Goal: Transaction & Acquisition: Purchase product/service

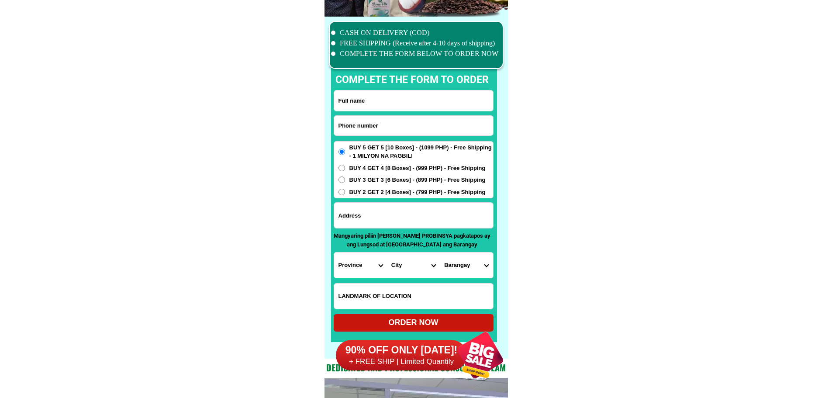
scroll to position [6791, 0]
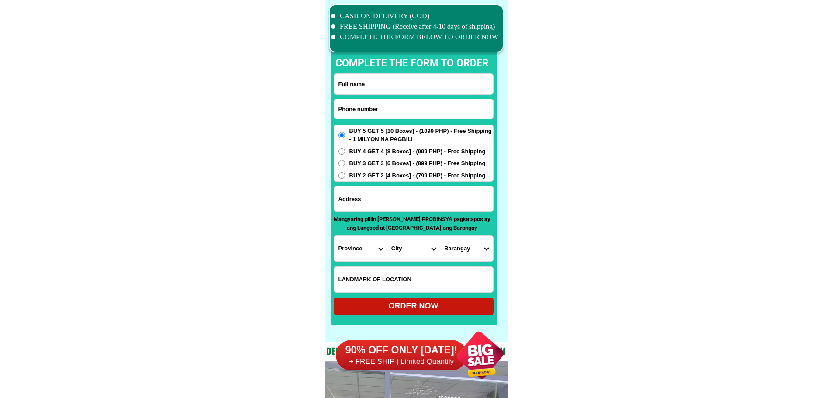
click at [431, 107] on input "Input phone_number" at bounding box center [413, 109] width 159 height 20
paste input "639460513096"
type input "[PHONE_NUMBER]"
drag, startPoint x: 423, startPoint y: 77, endPoint x: 423, endPoint y: 85, distance: 7.4
click at [423, 77] on input "Input full_name" at bounding box center [413, 84] width 159 height 21
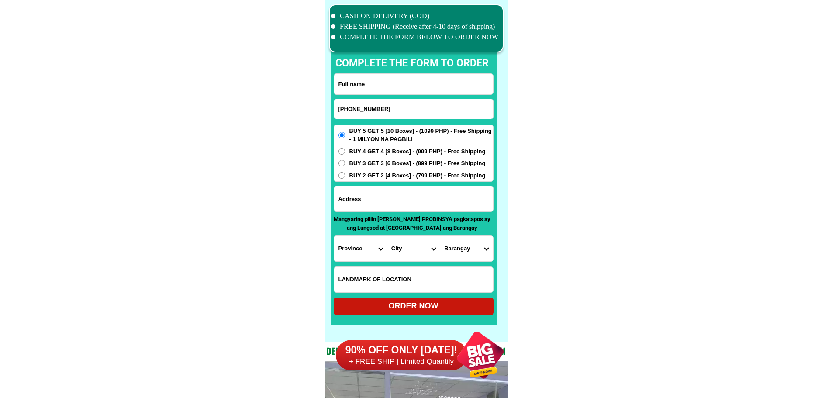
paste input "[PERSON_NAME] Befitel"
type input "[PERSON_NAME] Befitel"
click at [375, 176] on span "BUY 2 GET 2 [4 Boxes] - (799 PHP) - Free Shipping" at bounding box center [417, 175] width 136 height 9
click at [345, 176] on input "BUY 2 GET 2 [4 Boxes] - (799 PHP) - Free Shipping" at bounding box center [342, 175] width 7 height 7
radio input "true"
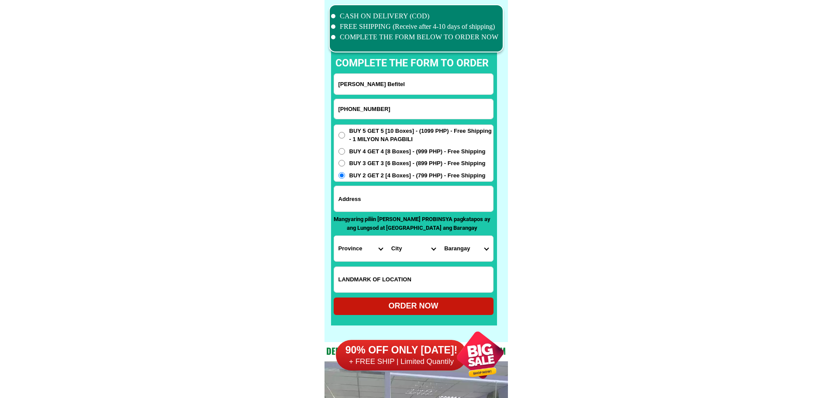
click at [419, 194] on input "Input address" at bounding box center [413, 198] width 159 height 25
paste input "Basiawan Santa [PERSON_NAME]"
type input "Basiawan Santa [PERSON_NAME]"
click at [379, 243] on select "Province [GEOGRAPHIC_DATA] [GEOGRAPHIC_DATA] [GEOGRAPHIC_DATA] [GEOGRAPHIC_DATA…" at bounding box center [360, 248] width 53 height 25
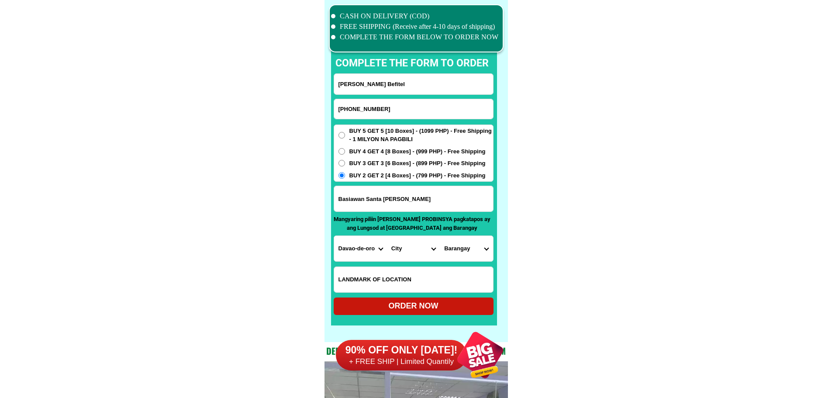
click at [379, 243] on select "Province [GEOGRAPHIC_DATA] [GEOGRAPHIC_DATA] [GEOGRAPHIC_DATA] [GEOGRAPHIC_DATA…" at bounding box center [360, 248] width 53 height 25
select select "63_48010"
click at [334, 236] on select "Province [GEOGRAPHIC_DATA] [GEOGRAPHIC_DATA] [GEOGRAPHIC_DATA] [GEOGRAPHIC_DATA…" at bounding box center [360, 248] width 53 height 25
click at [405, 253] on select "City [GEOGRAPHIC_DATA]-[GEOGRAPHIC_DATA][PERSON_NAME][PERSON_NAME] [PERSON_NAME…" at bounding box center [413, 248] width 53 height 25
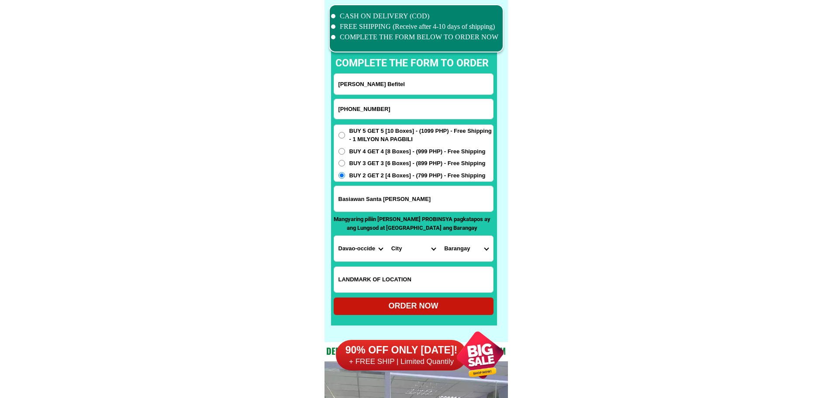
select select "63_4801004"
click at [387, 236] on select "City [GEOGRAPHIC_DATA]-[GEOGRAPHIC_DATA][PERSON_NAME][PERSON_NAME] [PERSON_NAME…" at bounding box center [413, 248] width 53 height 25
click at [462, 250] on select "Barangay Basiawan Buca Cadaatan Datu [GEOGRAPHIC_DATA] Datu Intan [GEOGRAPHIC_D…" at bounding box center [466, 248] width 53 height 25
select select "63_480100401"
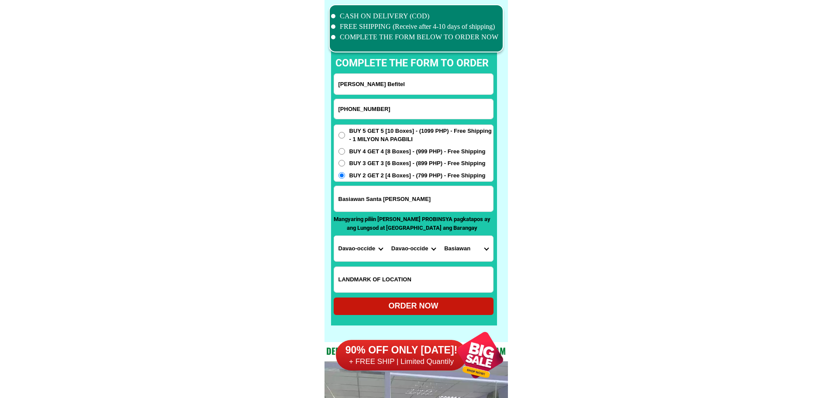
click at [416, 306] on div "ORDER NOW" at bounding box center [414, 306] width 160 height 12
radio input "true"
click at [385, 115] on input "Input phone_number" at bounding box center [413, 109] width 159 height 20
paste input "09625503977"
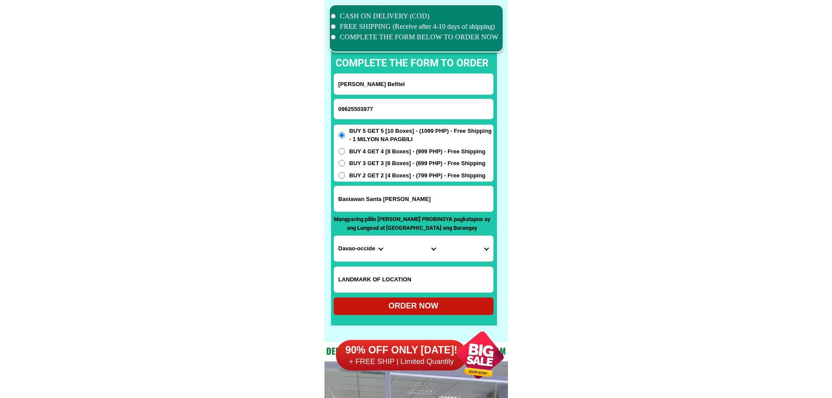
type input "09625503977"
paste input "[PERSON_NAME]"
click at [424, 83] on input "[PERSON_NAME]" at bounding box center [413, 84] width 159 height 21
type input "[PERSON_NAME]"
click at [391, 102] on input "09625503977" at bounding box center [413, 109] width 159 height 20
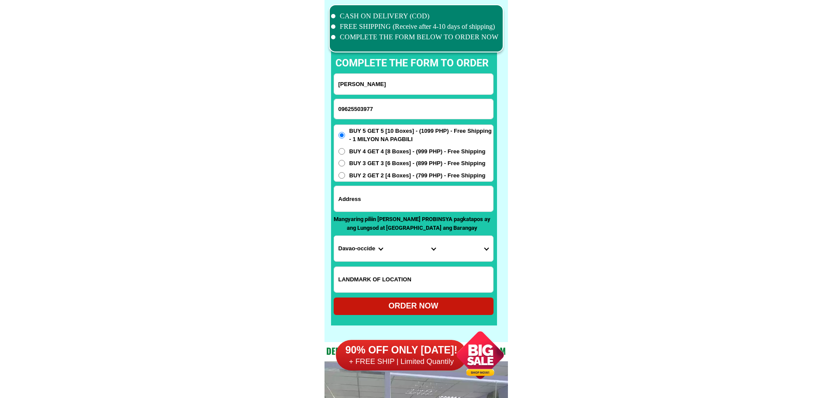
click at [395, 202] on input "Input address" at bounding box center [413, 198] width 159 height 25
paste input "19 VersaillesSt. Better Living Subd. [GEOGRAPHIC_DATA]"
type input "19 VersaillesSt. Better Living Subd. [GEOGRAPHIC_DATA]"
click at [349, 254] on select "Province [GEOGRAPHIC_DATA] [GEOGRAPHIC_DATA] [GEOGRAPHIC_DATA] [GEOGRAPHIC_DATA…" at bounding box center [360, 248] width 53 height 25
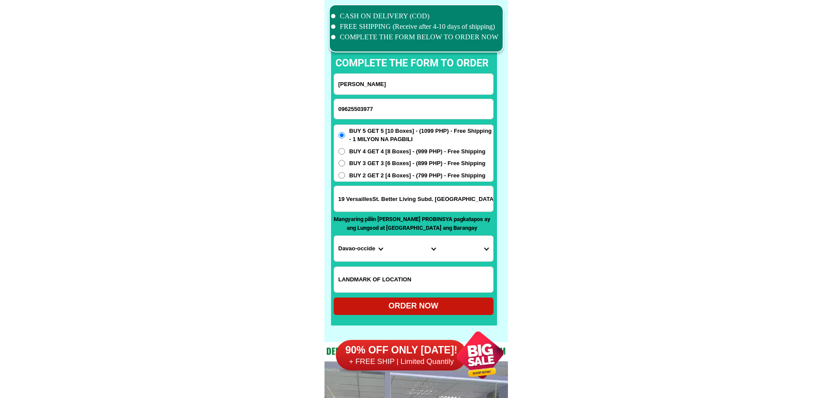
select select "63_219"
drag, startPoint x: 524, startPoint y: 262, endPoint x: 495, endPoint y: 263, distance: 29.3
click at [412, 252] on select "City [GEOGRAPHIC_DATA] [GEOGRAPHIC_DATA] [GEOGRAPHIC_DATA] [GEOGRAPHIC_DATA]-ci…" at bounding box center [413, 248] width 53 height 25
select select "63_2195840"
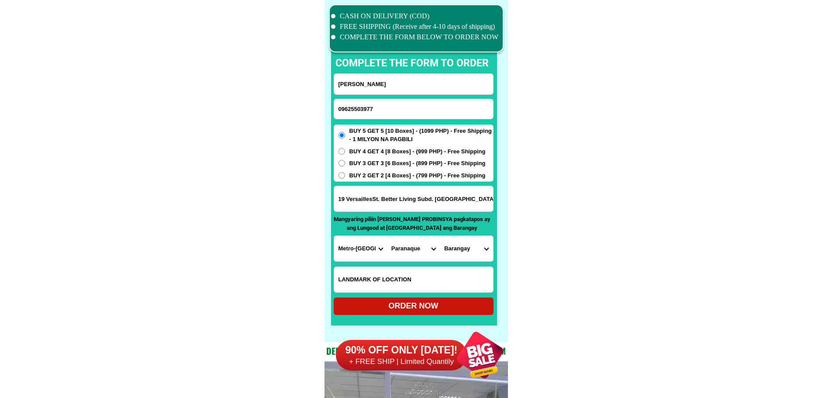
click at [478, 249] on select "Barangay B. f. homes Baclaran [GEOGRAPHIC_DATA][PERSON_NAME] [PERSON_NAME][GEOG…" at bounding box center [466, 248] width 53 height 25
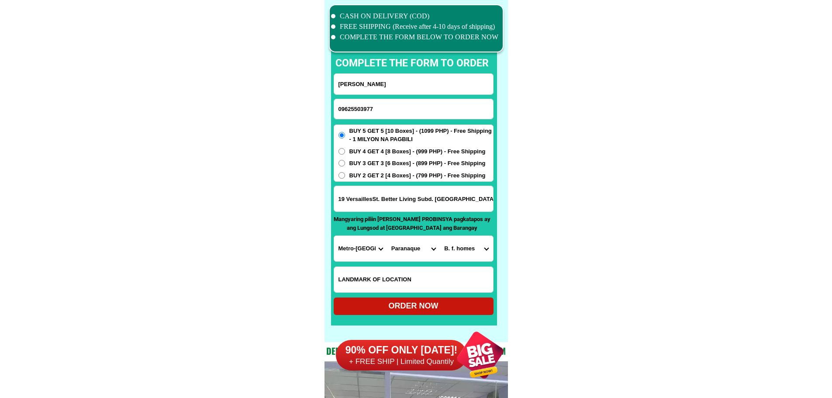
click at [475, 249] on select "Barangay B. f. homes Baclaran [GEOGRAPHIC_DATA][PERSON_NAME] [PERSON_NAME][GEOG…" at bounding box center [466, 248] width 53 height 25
click at [477, 252] on select "Barangay B. f. homes Baclaran [GEOGRAPHIC_DATA][PERSON_NAME] [PERSON_NAME][GEOG…" at bounding box center [466, 248] width 53 height 25
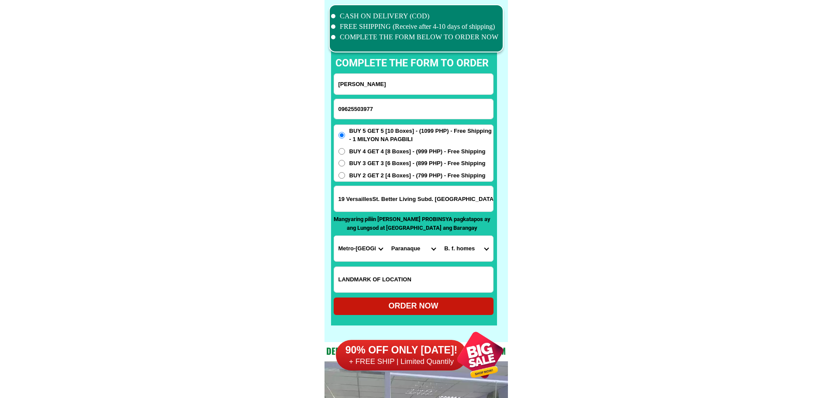
click at [429, 205] on input "19 VersaillesSt. Better Living Subd. [GEOGRAPHIC_DATA]" at bounding box center [413, 198] width 159 height 25
click at [459, 240] on select "Barangay B. f. homes Baclaran [GEOGRAPHIC_DATA][PERSON_NAME] [PERSON_NAME][GEOG…" at bounding box center [466, 248] width 53 height 25
click at [460, 246] on select "Barangay B. f. homes Baclaran [GEOGRAPHIC_DATA][PERSON_NAME] [PERSON_NAME][GEOG…" at bounding box center [466, 248] width 53 height 25
click at [406, 199] on input "19 VersaillesSt. Better Living Subd. [GEOGRAPHIC_DATA]" at bounding box center [413, 198] width 159 height 25
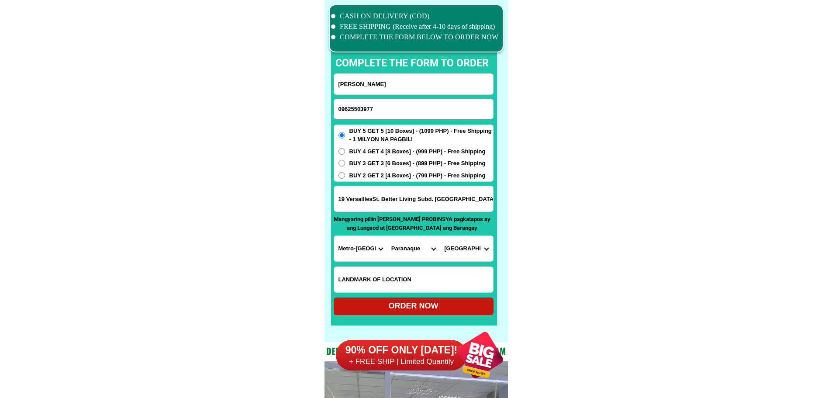
click at [459, 233] on form "[PERSON_NAME] 09625503977 ORDER NOW 19 VersaillesSt. Better Living Subd. [GEOGR…" at bounding box center [414, 194] width 160 height 242
click at [464, 257] on select "Barangay B. f. homes Baclaran [GEOGRAPHIC_DATA][PERSON_NAME] [PERSON_NAME][GEOG…" at bounding box center [466, 248] width 53 height 25
select select "63_21958407619"
drag, startPoint x: 594, startPoint y: 254, endPoint x: 580, endPoint y: 260, distance: 15.3
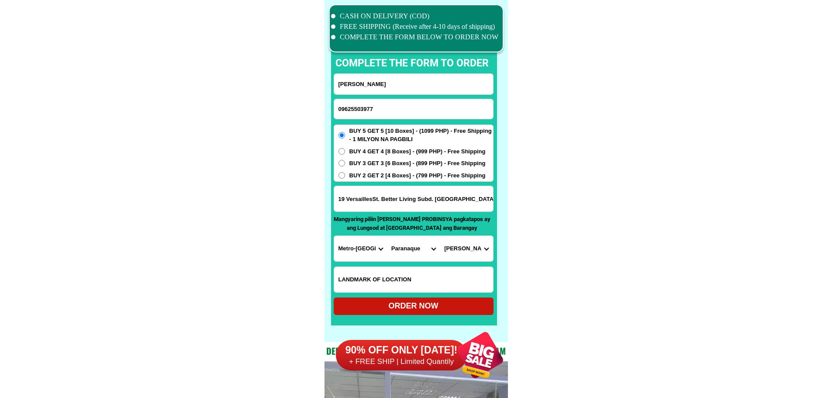
click at [394, 159] on div "BUY 5 GET 5 [10 Boxes] - (1099 PHP) - Free Shipping - 1 MILYON NA PAGBILI BUY 4…" at bounding box center [414, 154] width 160 height 58
click at [402, 166] on span "BUY 3 GET 3 [6 Boxes] - (899 PHP) - Free Shipping" at bounding box center [417, 163] width 136 height 9
click at [345, 166] on input "BUY 3 GET 3 [6 Boxes] - (899 PHP) - Free Shipping" at bounding box center [342, 163] width 7 height 7
click at [437, 309] on div "ORDER NOW" at bounding box center [414, 306] width 160 height 12
radio input "true"
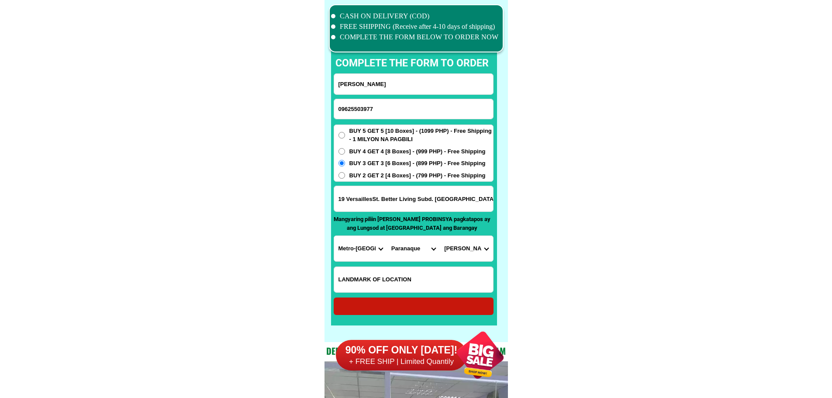
radio input "true"
